Goal: Information Seeking & Learning: Check status

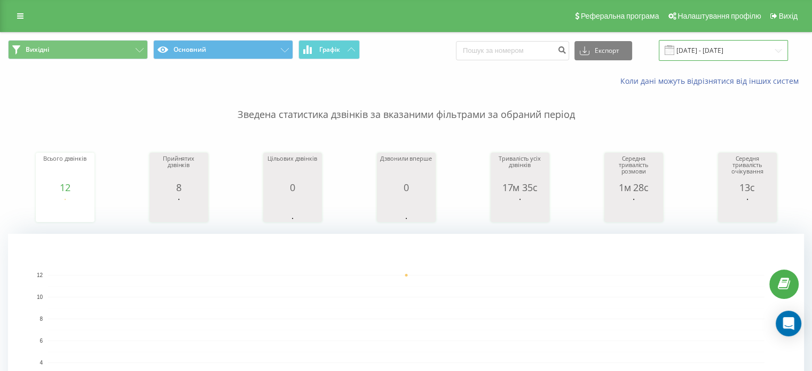
click at [687, 50] on input "[DATE] - [DATE]" at bounding box center [722, 50] width 129 height 21
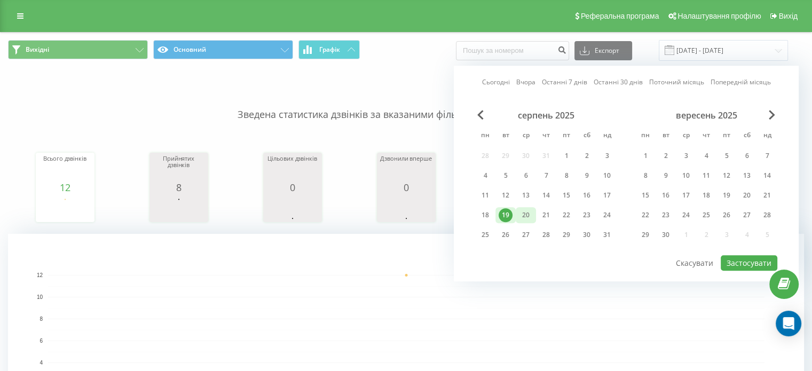
click at [529, 209] on div "20" at bounding box center [526, 215] width 14 height 14
click at [734, 259] on button "Застосувати" at bounding box center [748, 262] width 57 height 15
type input "[DATE] - [DATE]"
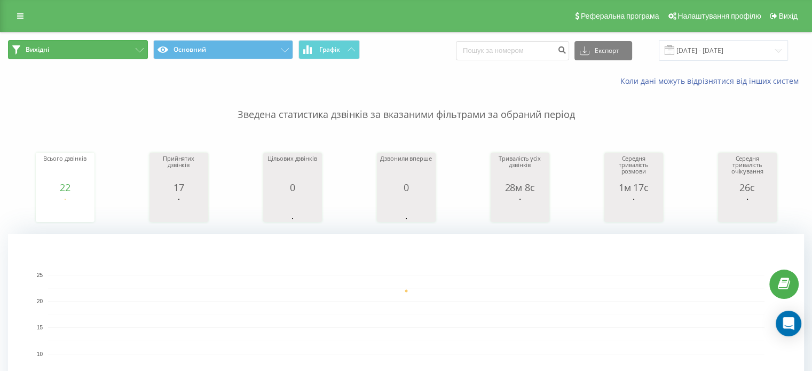
click at [124, 51] on button "Вихідні" at bounding box center [78, 49] width 140 height 19
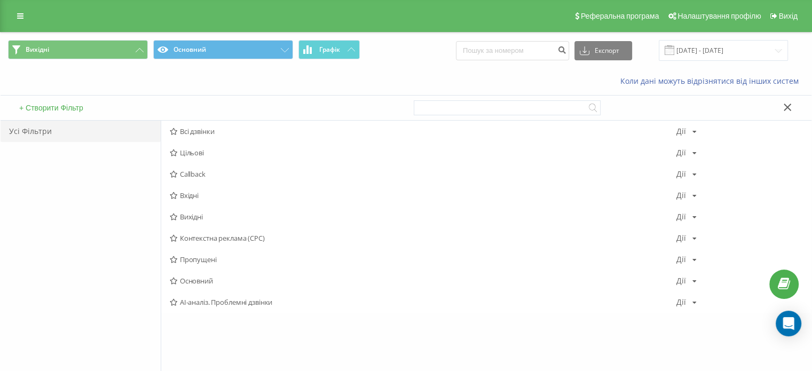
click at [210, 131] on span "Всі дзвінки" at bounding box center [423, 131] width 506 height 7
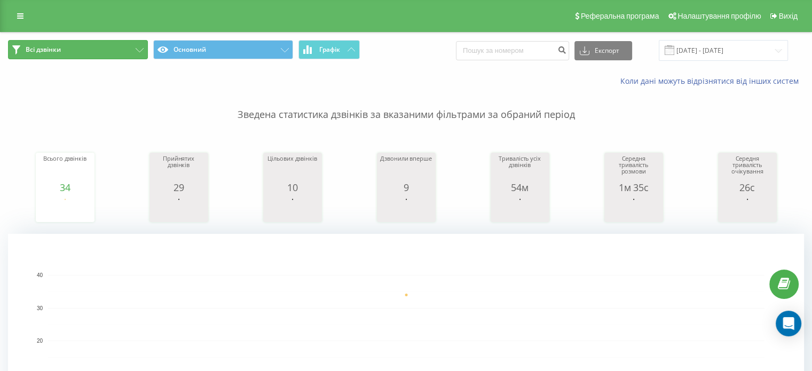
click at [130, 45] on button "Всі дзвінки" at bounding box center [78, 49] width 140 height 19
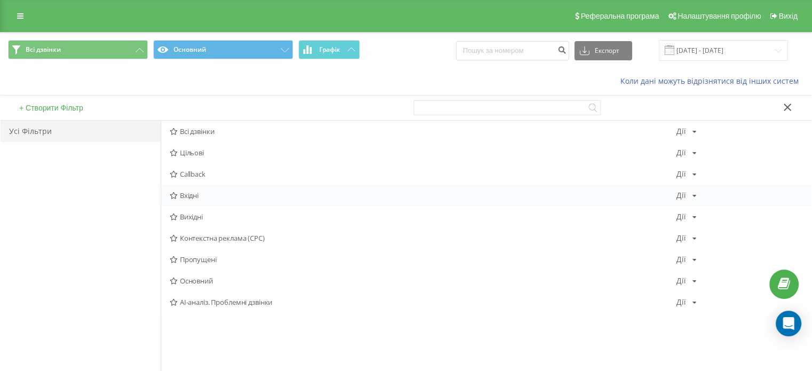
click at [201, 194] on span "Вхідні" at bounding box center [423, 195] width 506 height 7
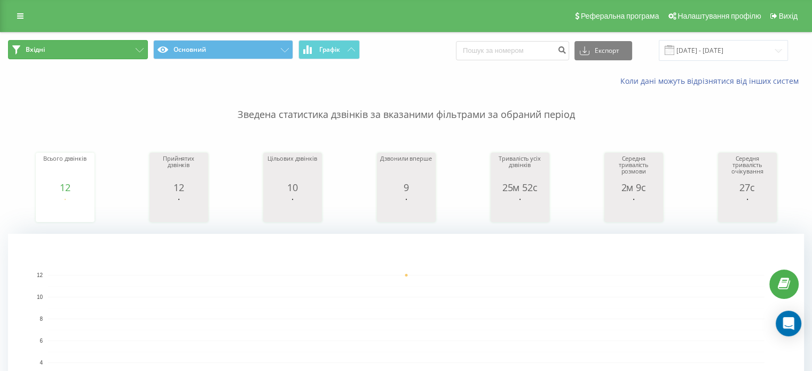
click at [81, 46] on button "Вхідні" at bounding box center [78, 49] width 140 height 19
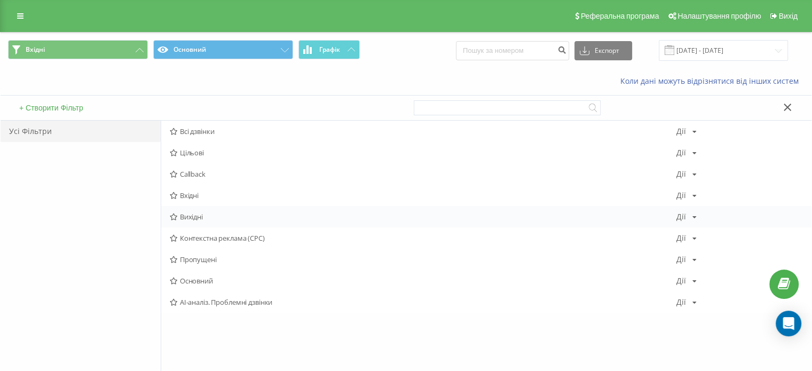
click at [204, 215] on span "Вихідні" at bounding box center [423, 216] width 506 height 7
